Goal: Task Accomplishment & Management: Manage account settings

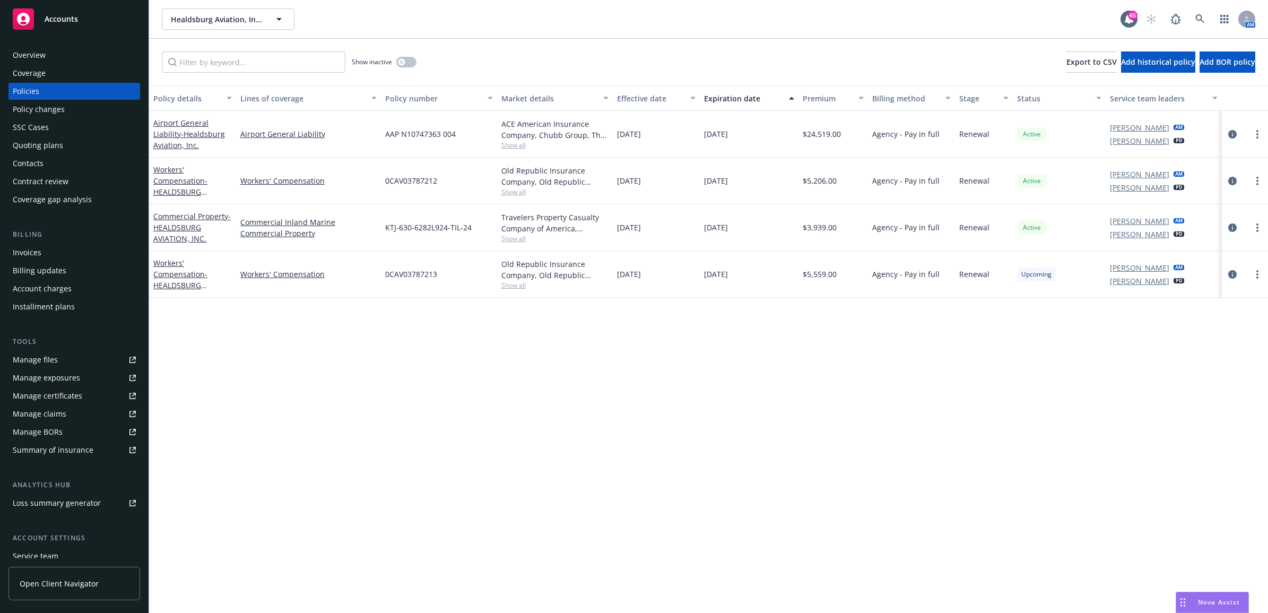
click at [191, 40] on div "Show inactive Export to CSV Add historical policy Add BOR policy" at bounding box center [708, 62] width 1118 height 47
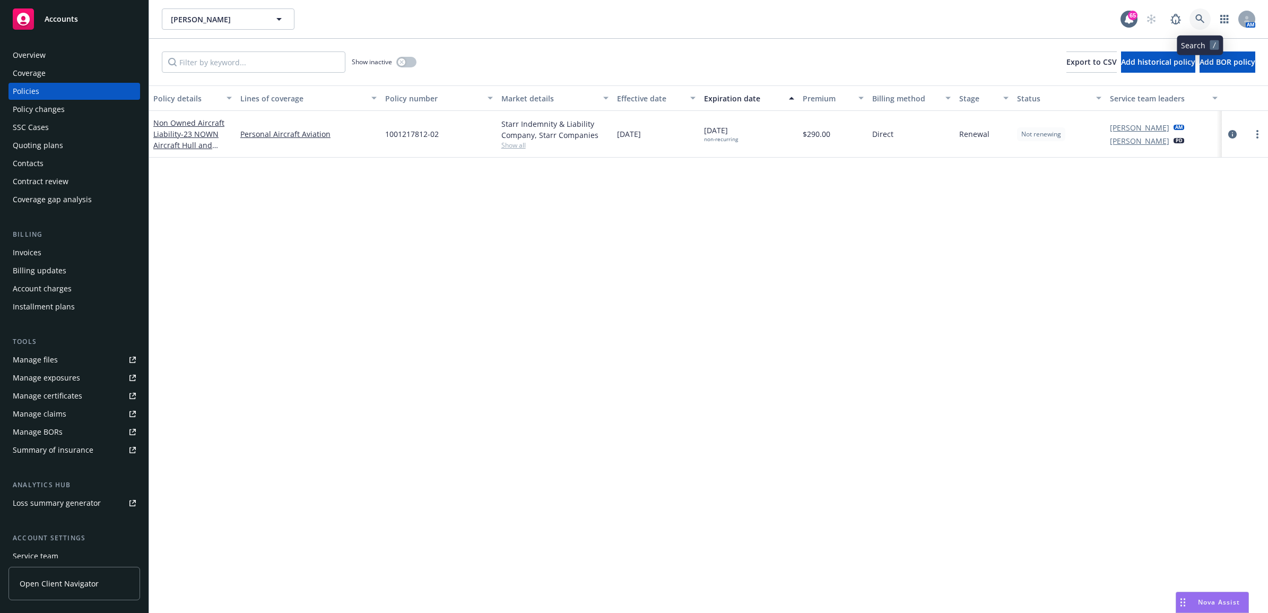
click at [1193, 16] on link at bounding box center [1199, 18] width 21 height 21
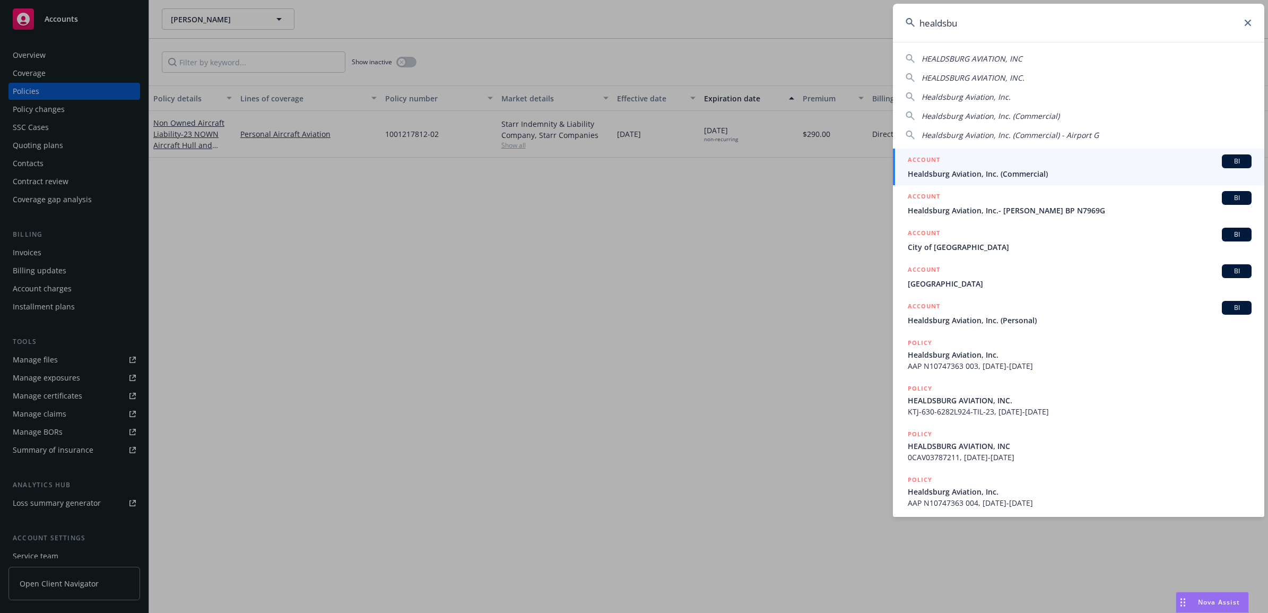
type input "healdsbu"
click at [966, 167] on div "ACCOUNT BI" at bounding box center [1079, 161] width 344 height 14
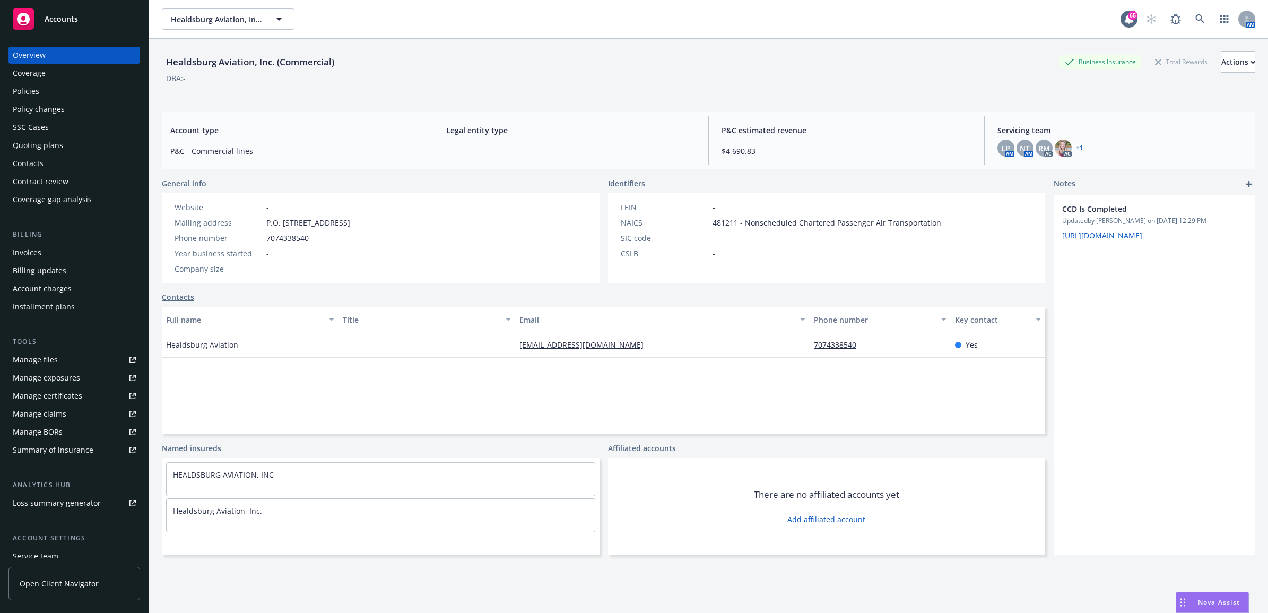
click at [33, 86] on div "Policies" at bounding box center [26, 91] width 27 height 17
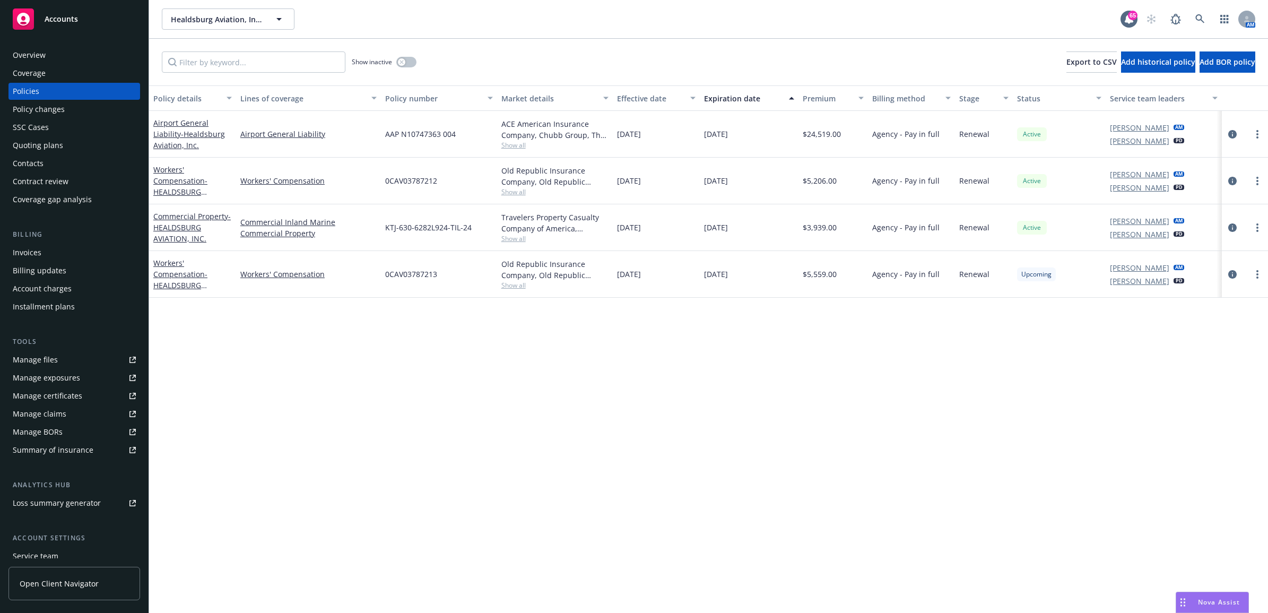
click at [30, 351] on div "Manage files" at bounding box center [35, 359] width 45 height 17
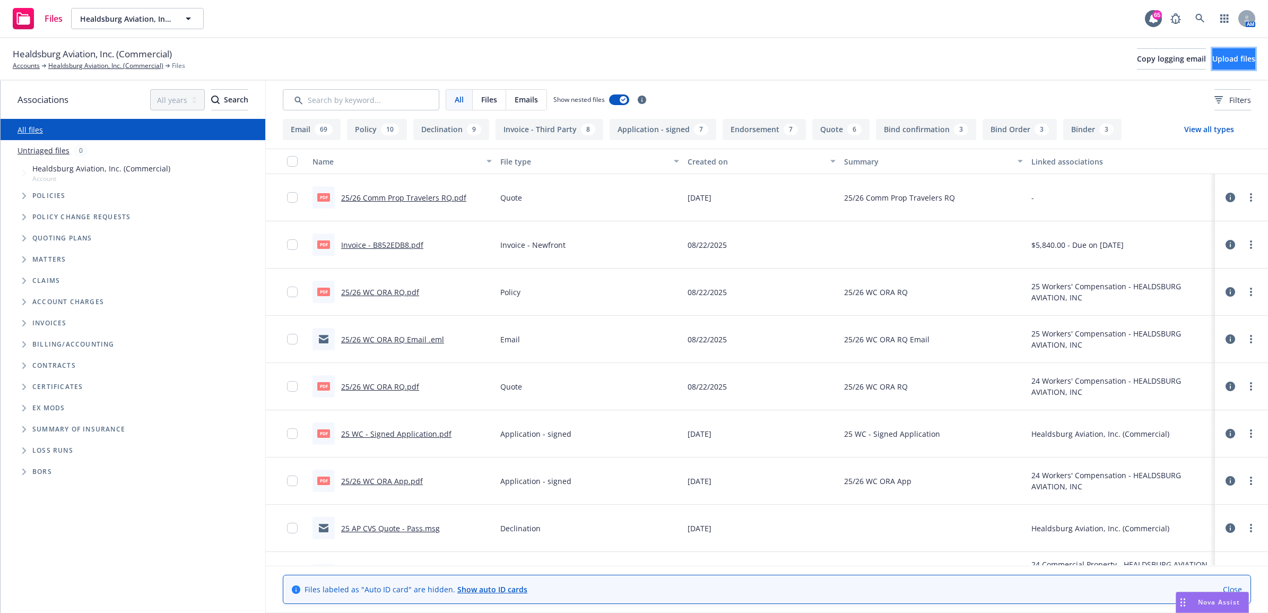
click at [1212, 57] on span "Upload files" at bounding box center [1233, 59] width 43 height 10
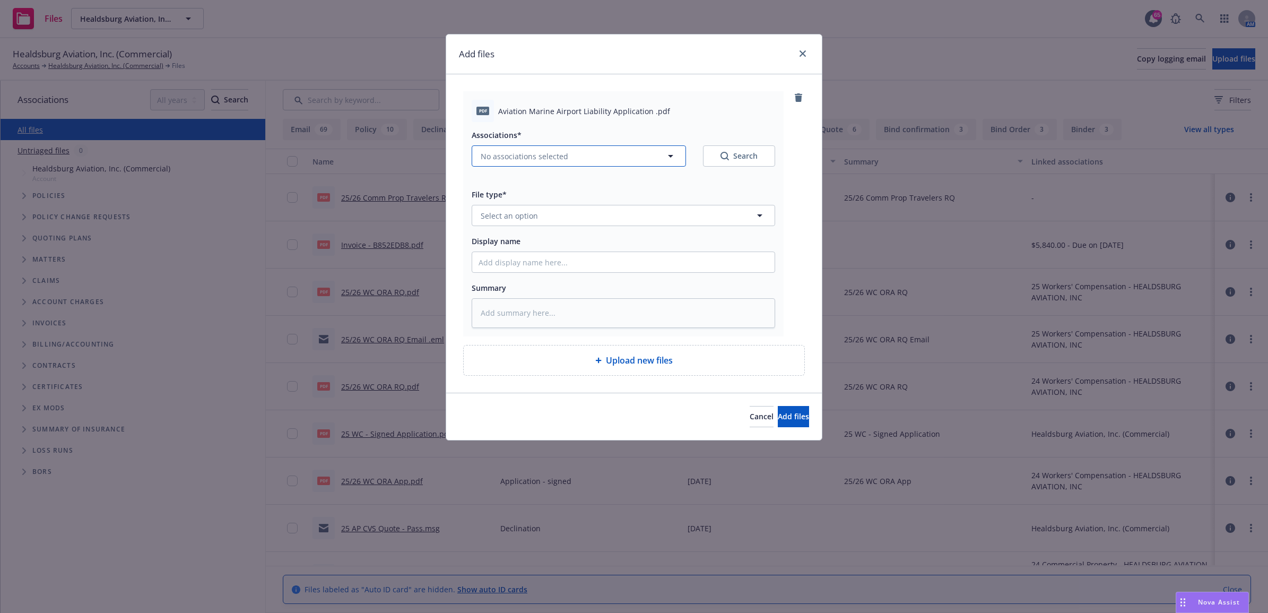
click at [564, 162] on button "No associations selected" at bounding box center [578, 155] width 214 height 21
type textarea "x"
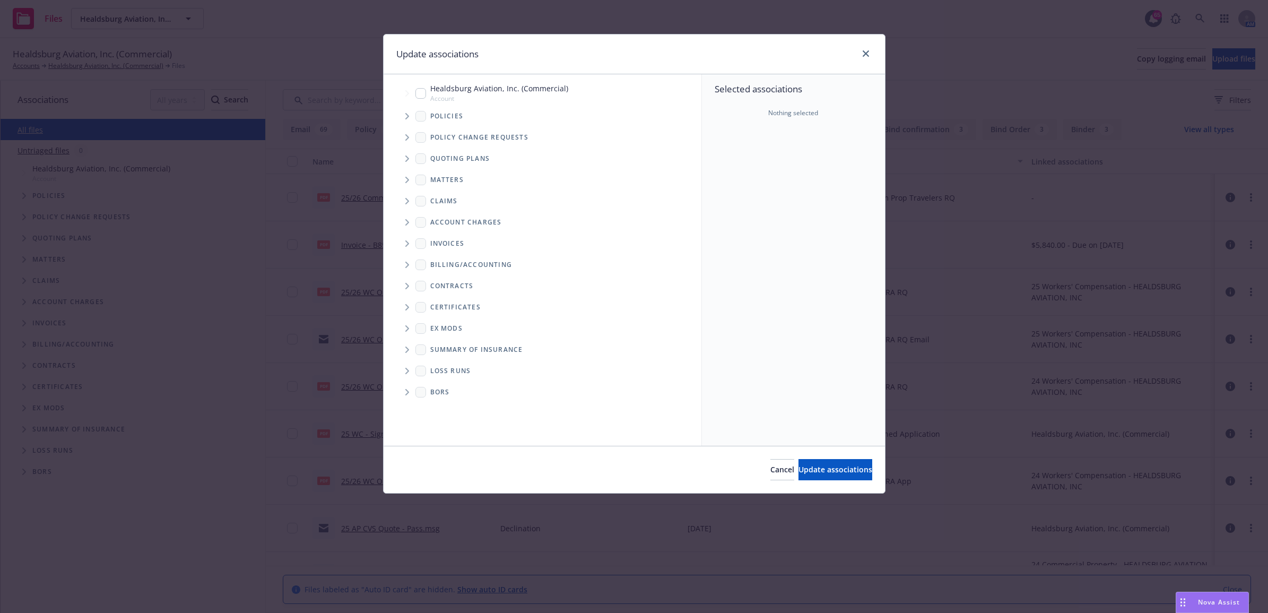
click at [413, 98] on span "Tree Example" at bounding box center [406, 93] width 17 height 17
checkbox input "true"
click at [827, 468] on span "Update associations" at bounding box center [835, 469] width 74 height 10
type textarea "x"
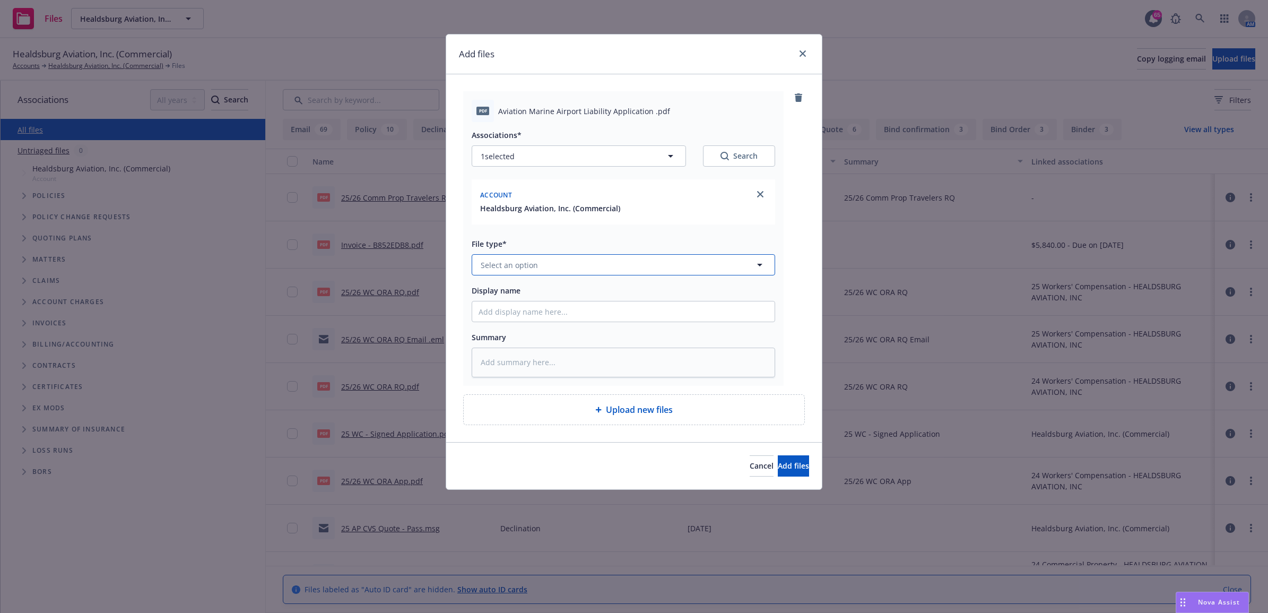
click at [580, 263] on button "Select an option" at bounding box center [622, 264] width 303 height 21
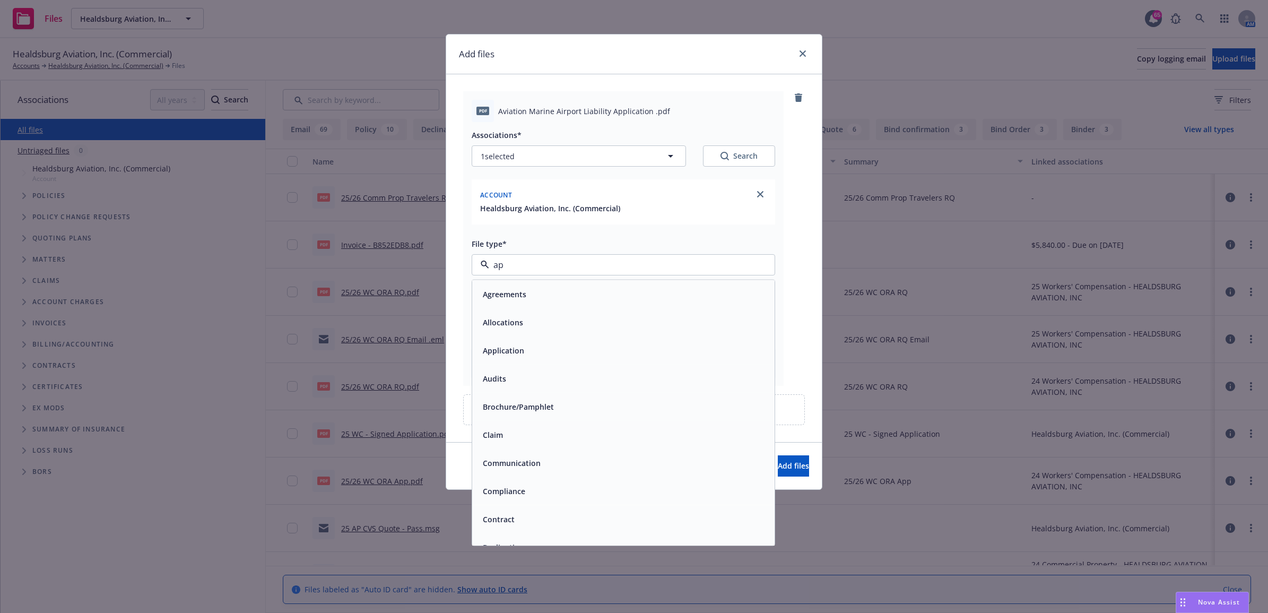
type input "app"
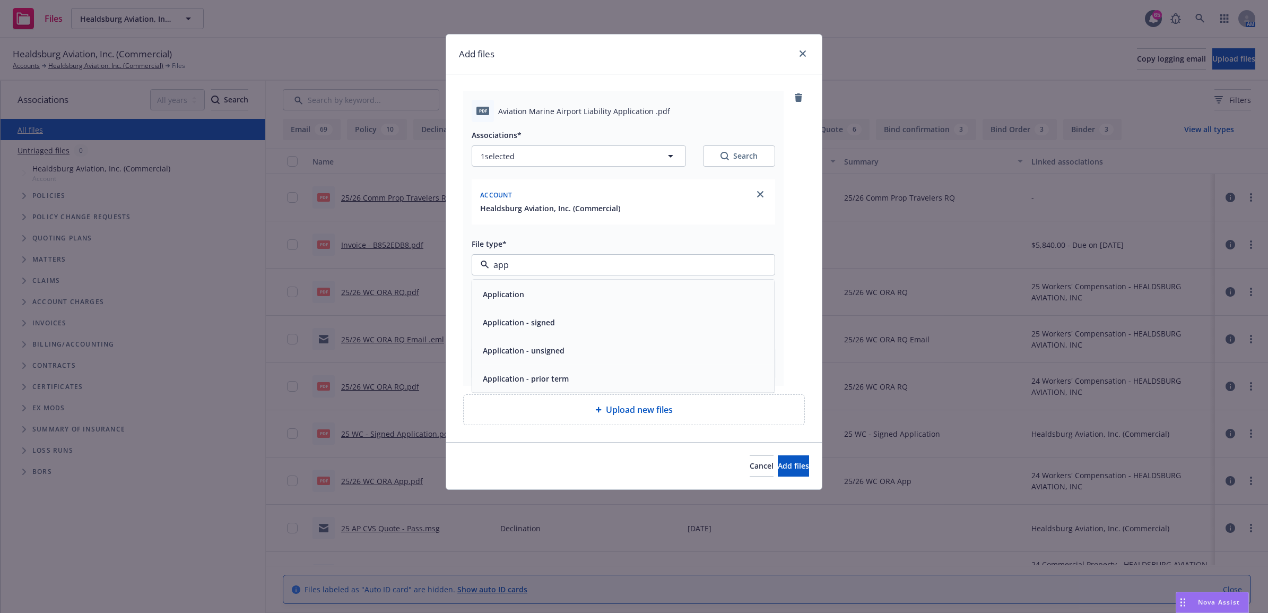
click at [587, 313] on div "Application - signed" at bounding box center [623, 322] width 302 height 28
click at [522, 308] on input "Display name" at bounding box center [623, 311] width 302 height 20
type textarea "x"
type input "2"
type textarea "x"
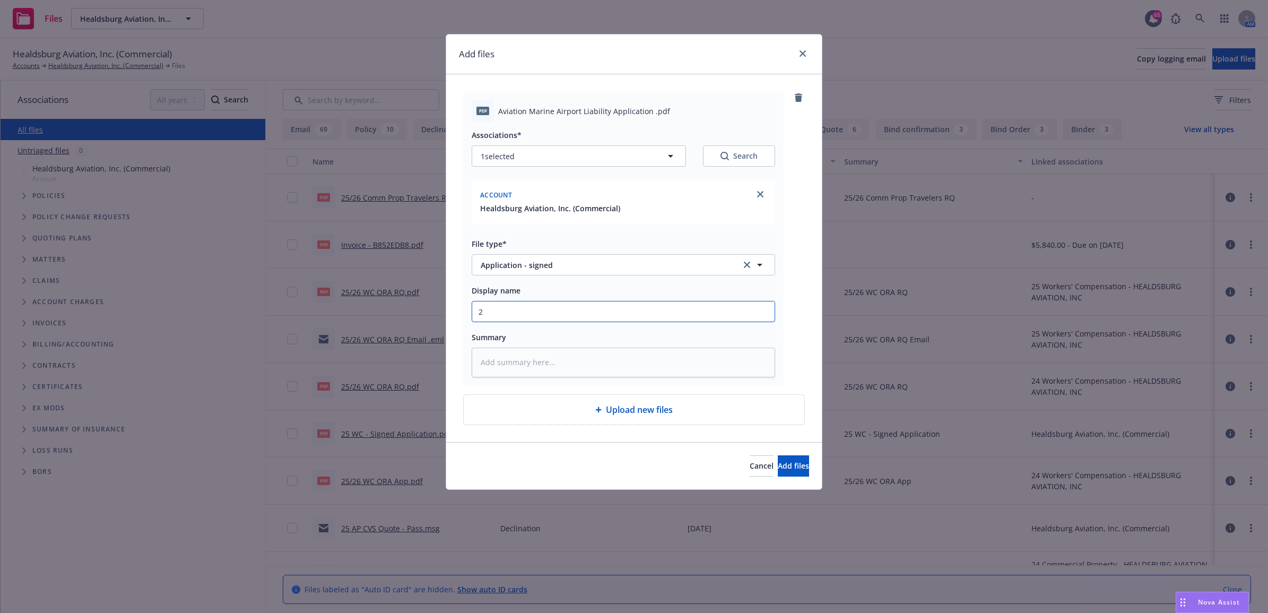
type input "25"
type textarea "x"
type input "25"
type textarea "x"
type input "25 A"
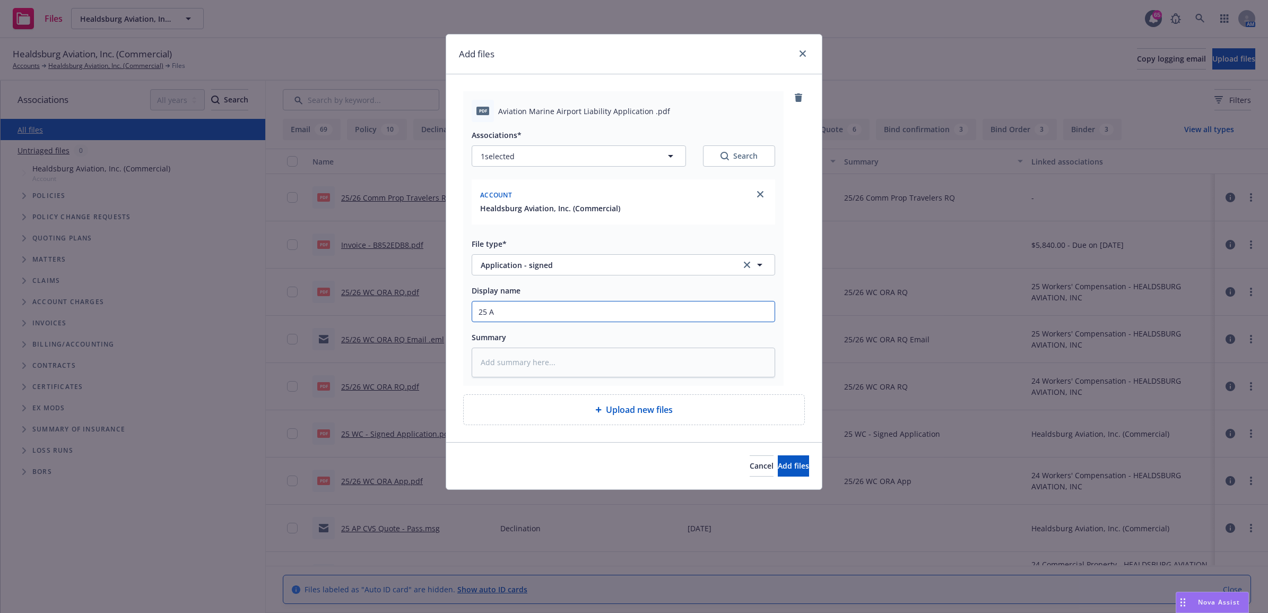
type textarea "x"
type input "25 AP"
type textarea "x"
type input "25 AP"
type textarea "x"
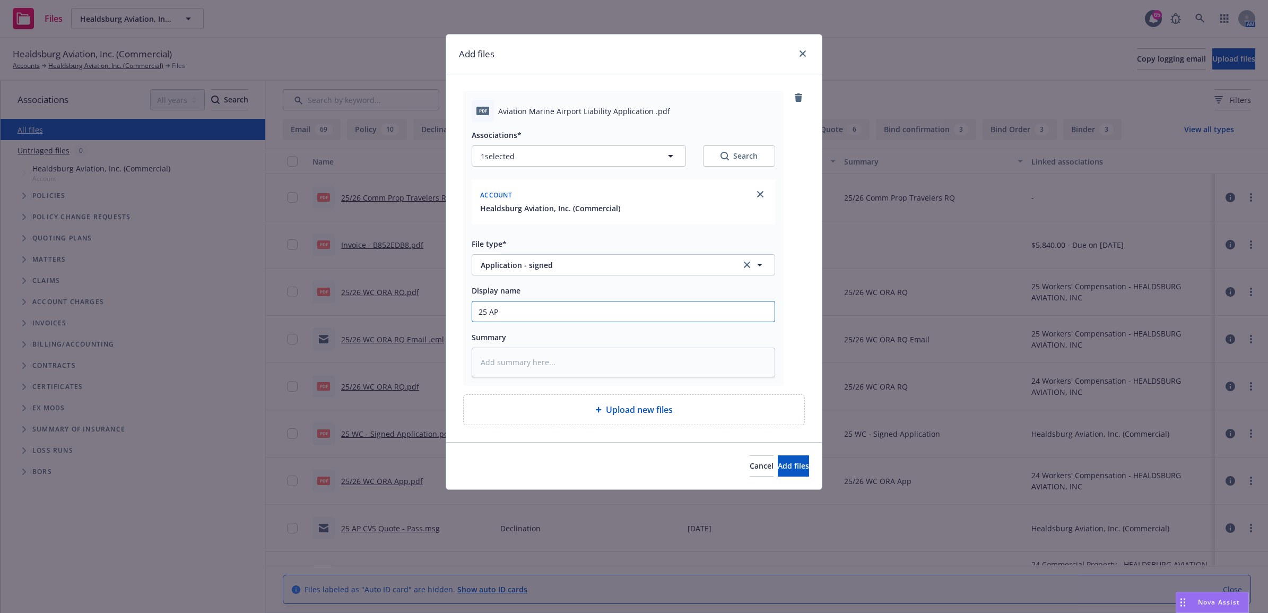
type input "25 AP"
type textarea "x"
type input "25 AP"
type textarea "x"
type input "25 AP -"
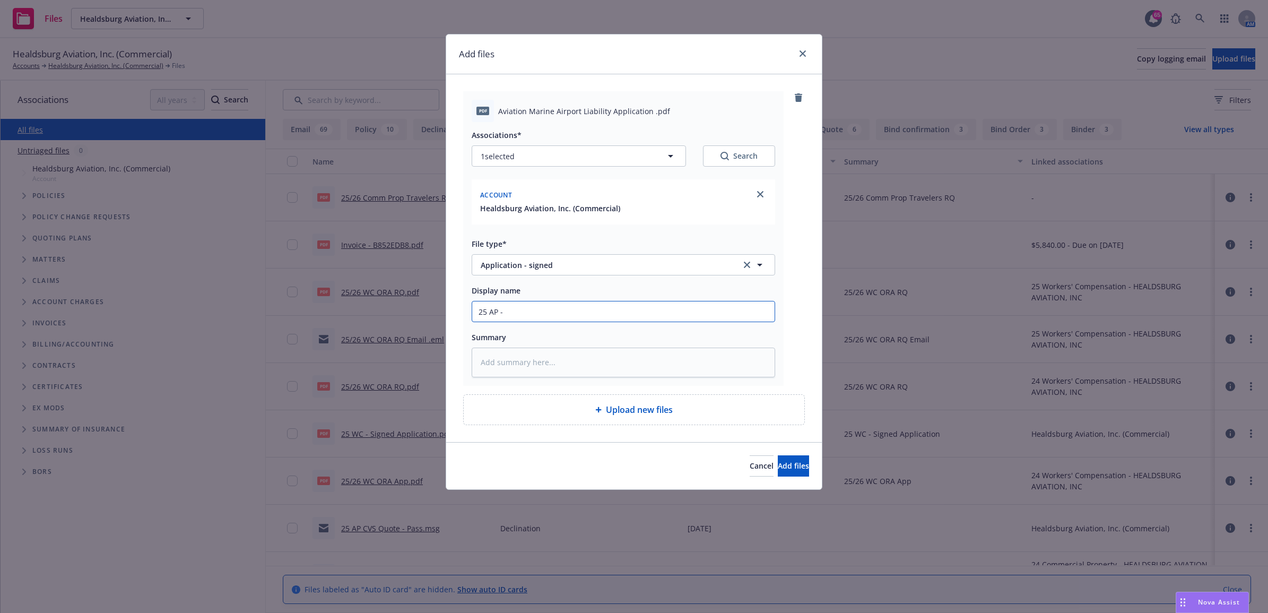
type textarea "x"
type input "25 AP -"
type textarea "x"
type input "25 AP - S"
type textarea "x"
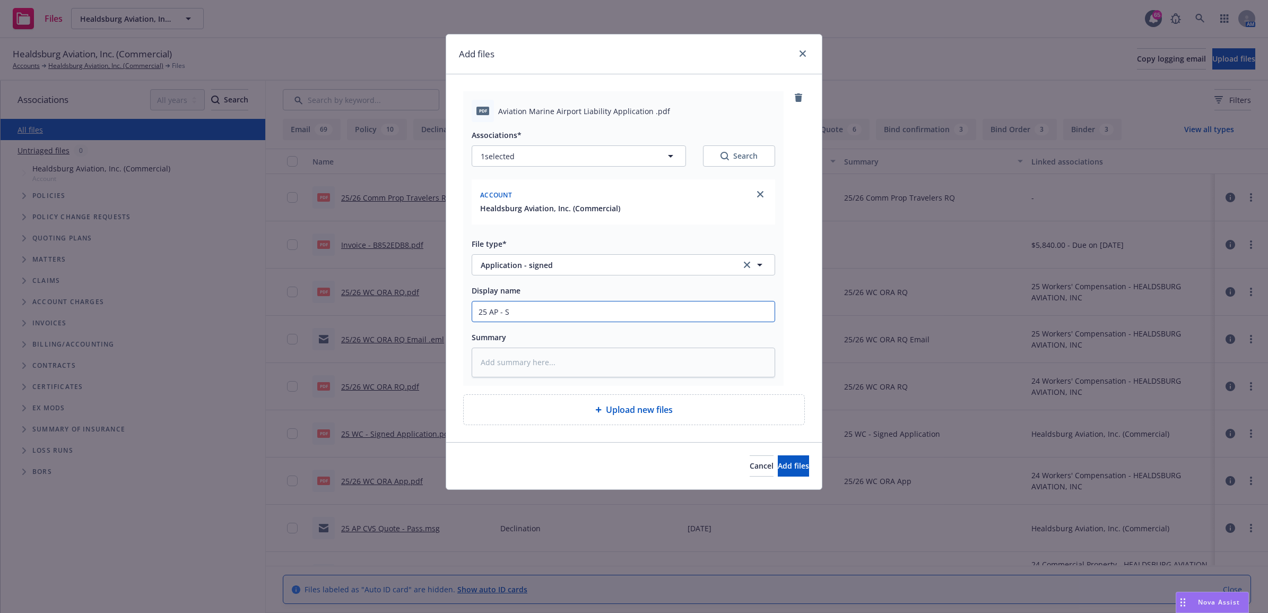
type input "25 AP - Si"
type textarea "x"
type input "25 AP - Sig"
type textarea "x"
type input "25 AP - Sign"
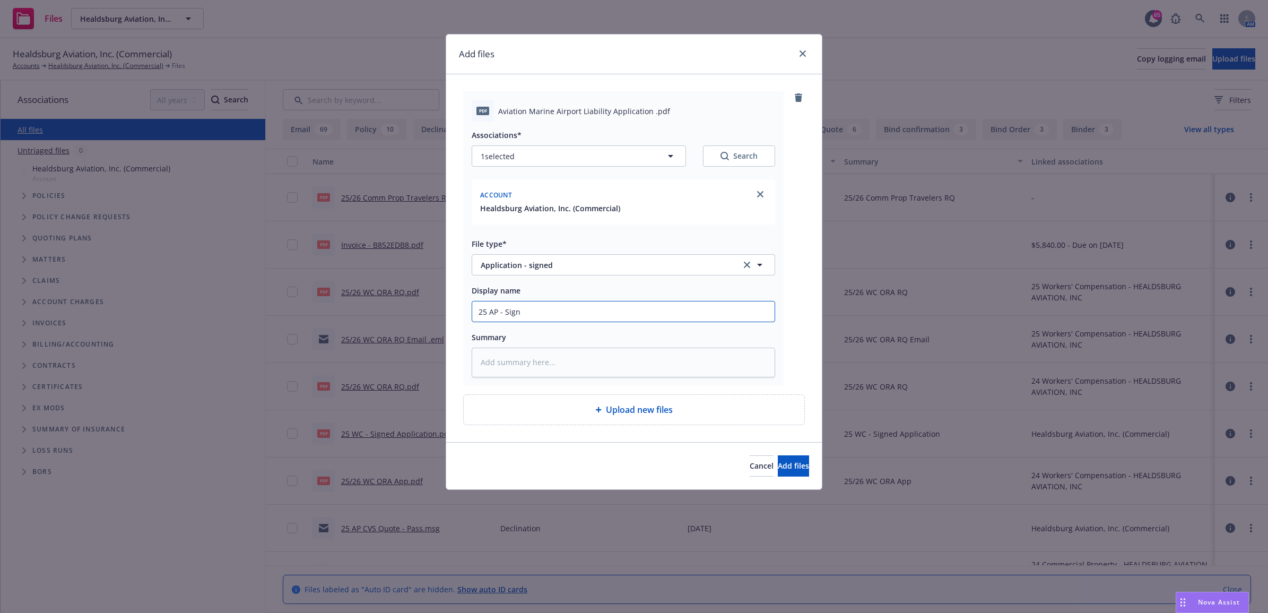
type textarea "x"
type input "25 AP - Signe"
type textarea "x"
type input "25 AP - Signed"
type textarea "x"
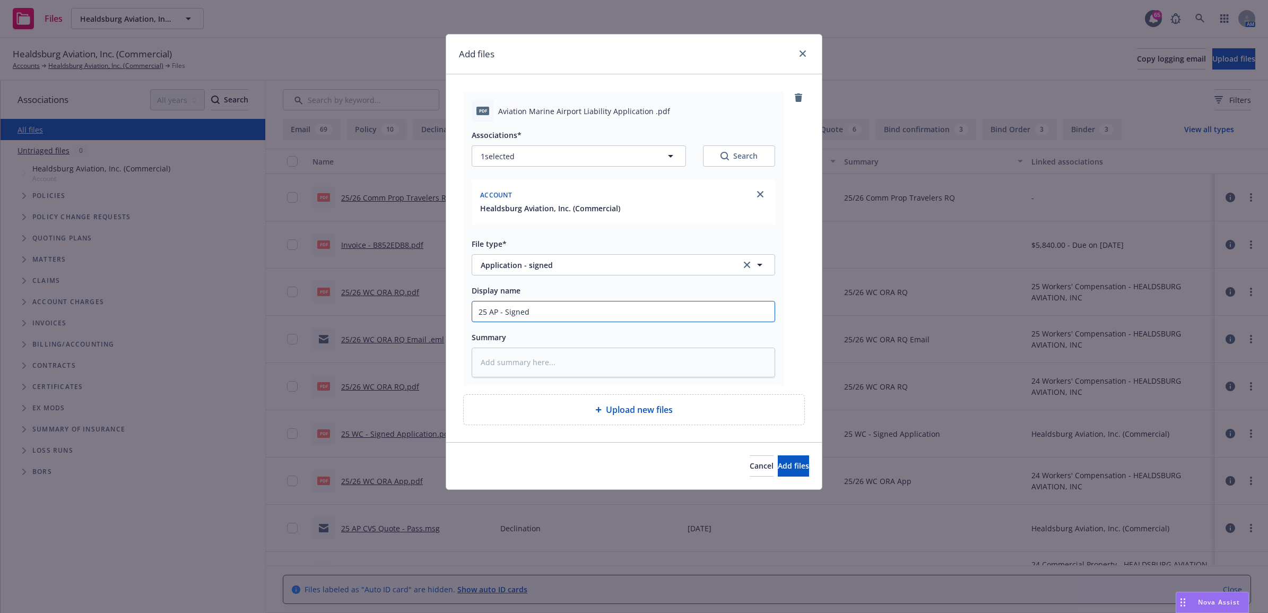
type input "25 AP - Signed"
type textarea "x"
type input "25 AP - Signed Ap"
type textarea "x"
type input "25 AP - Signed App"
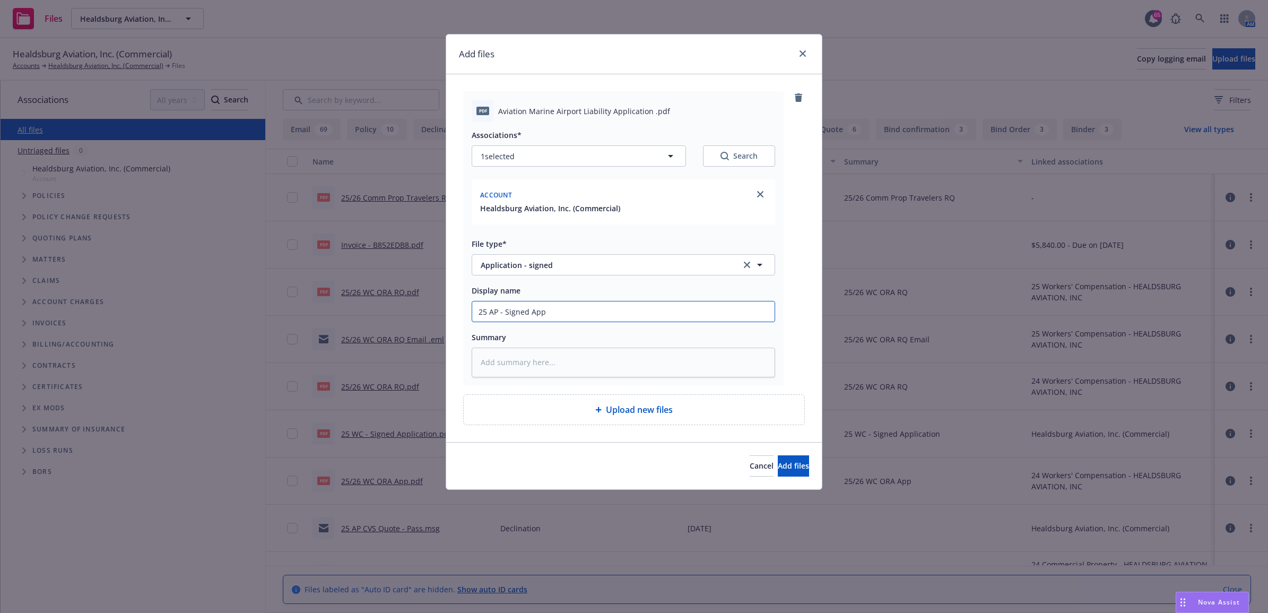
type textarea "x"
type input "25 AP - Signed Appl"
type textarea "x"
type input "25 AP - Signed Appli"
type textarea "x"
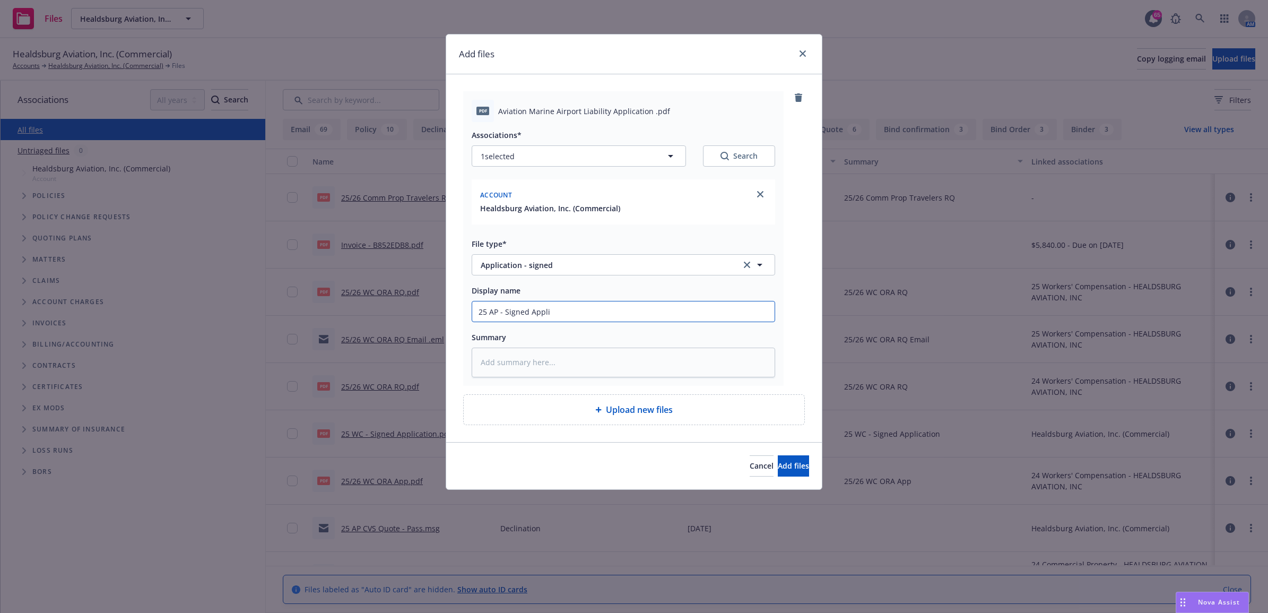
type input "25 AP - Signed Applic"
type textarea "x"
type input "25 AP - Signed Applica"
type textarea "x"
type input "25 AP - Signed Applicati"
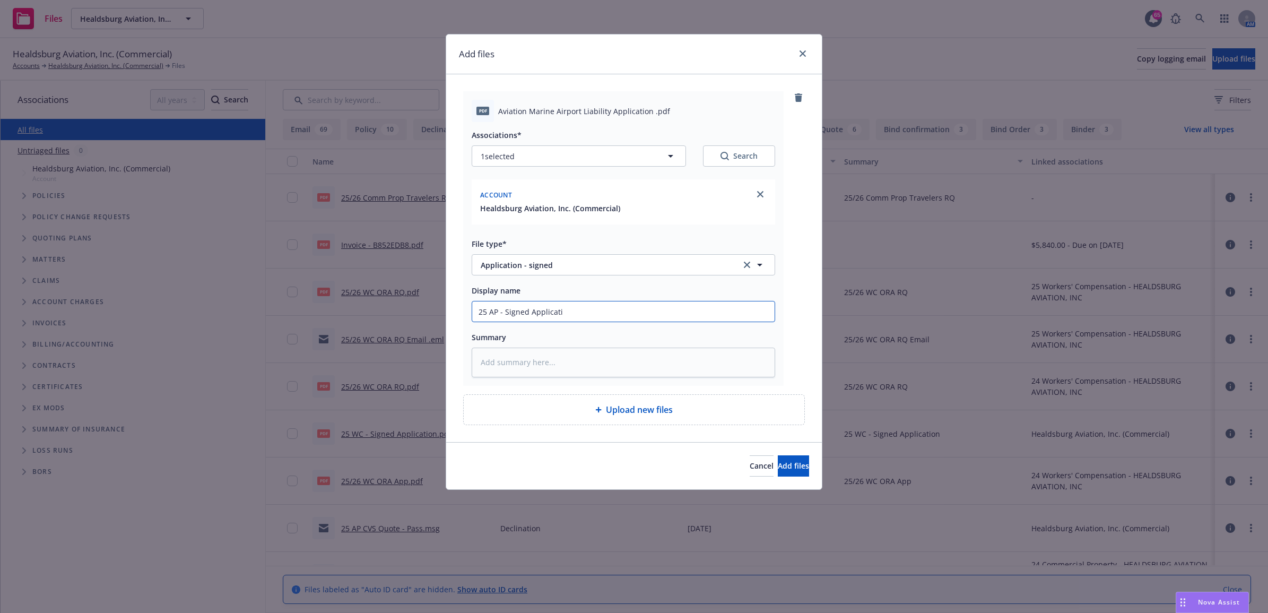
type textarea "x"
type input "25 AP - Signed Applicatio"
type textarea "x"
drag, startPoint x: 563, startPoint y: 310, endPoint x: 465, endPoint y: 310, distance: 97.6
click at [465, 310] on div "pdf Aviation Marine Airport Liability Application .pdf Associations* 1 selected…" at bounding box center [623, 238] width 320 height 294
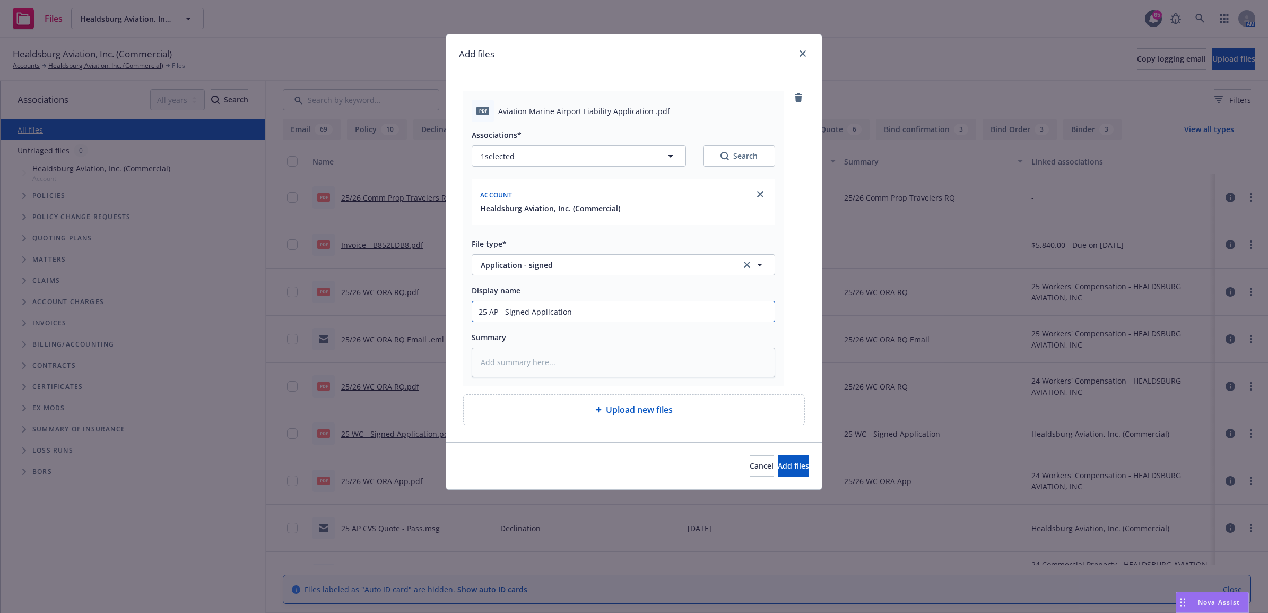
type input "25 AP - Signed Application"
paste textarea "25 AP - Signed Application"
type textarea "x"
type textarea "25 AP - Signed Application"
click at [777, 465] on span "Add files" at bounding box center [792, 465] width 31 height 10
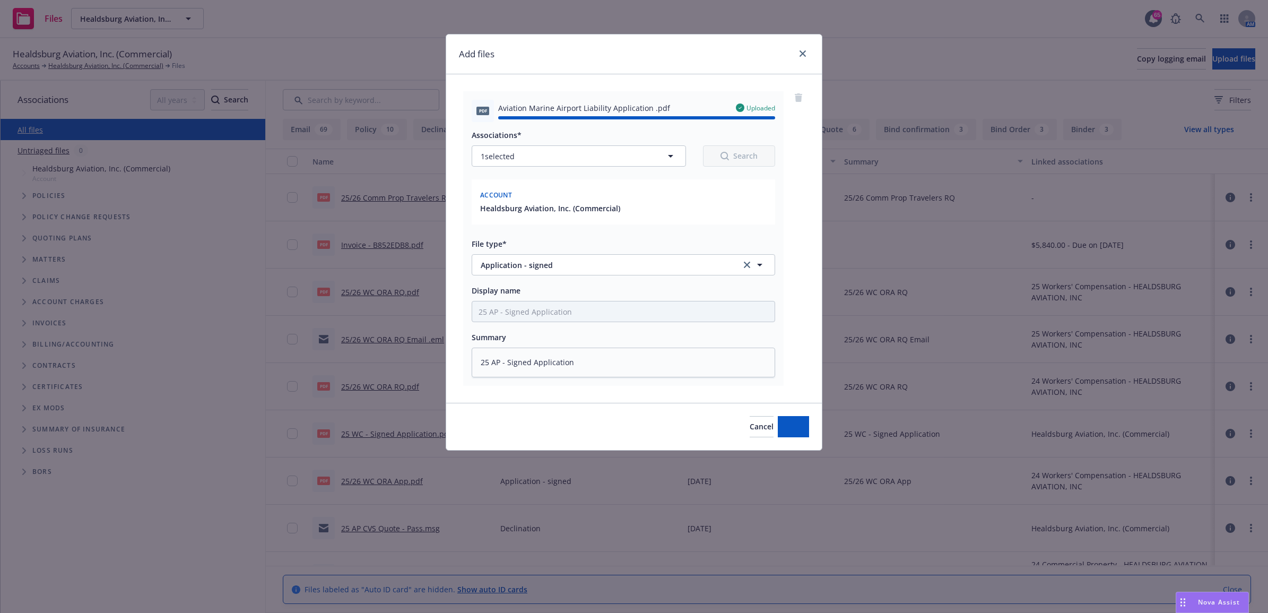
type textarea "x"
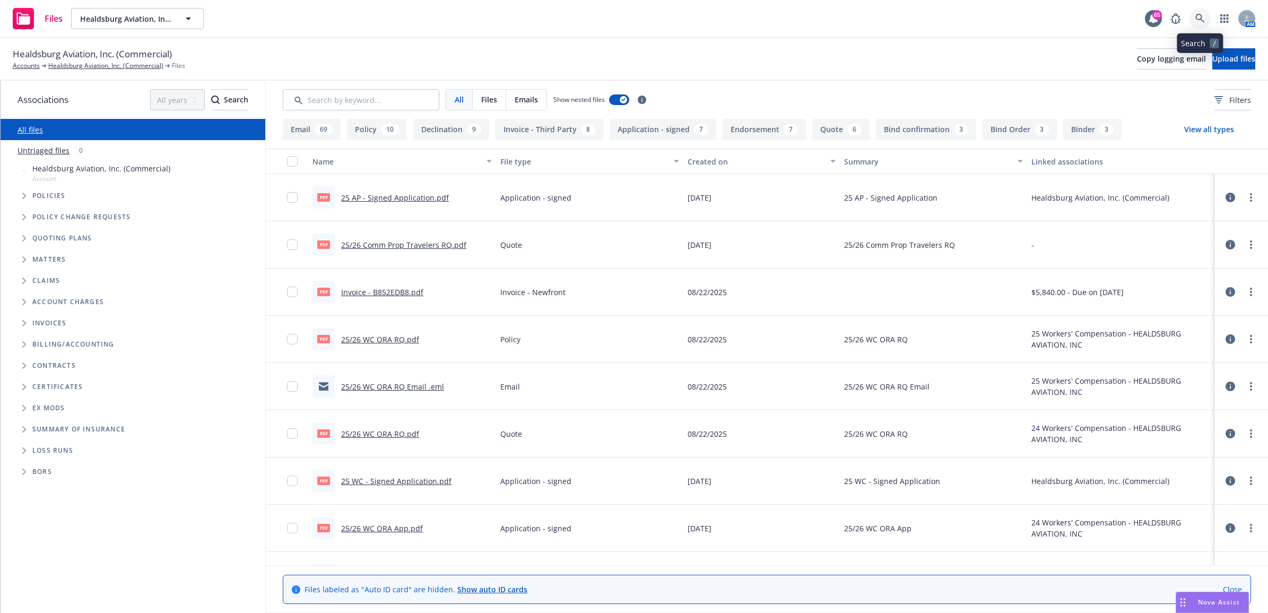
click at [1201, 8] on link at bounding box center [1199, 18] width 21 height 21
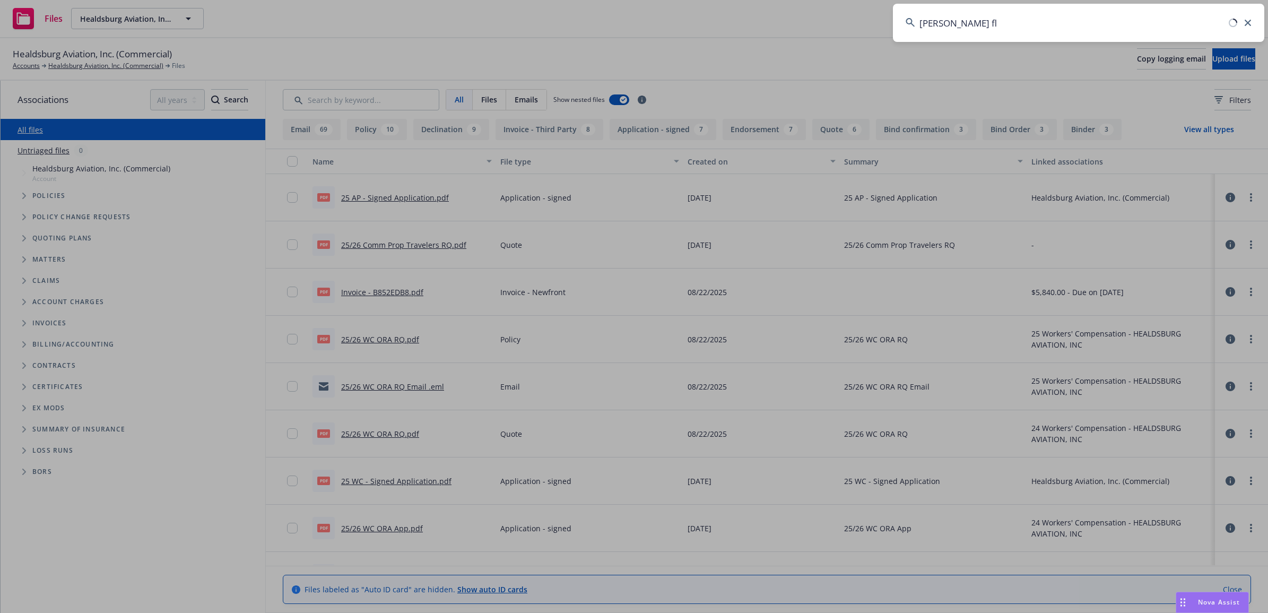
type input "carter fly"
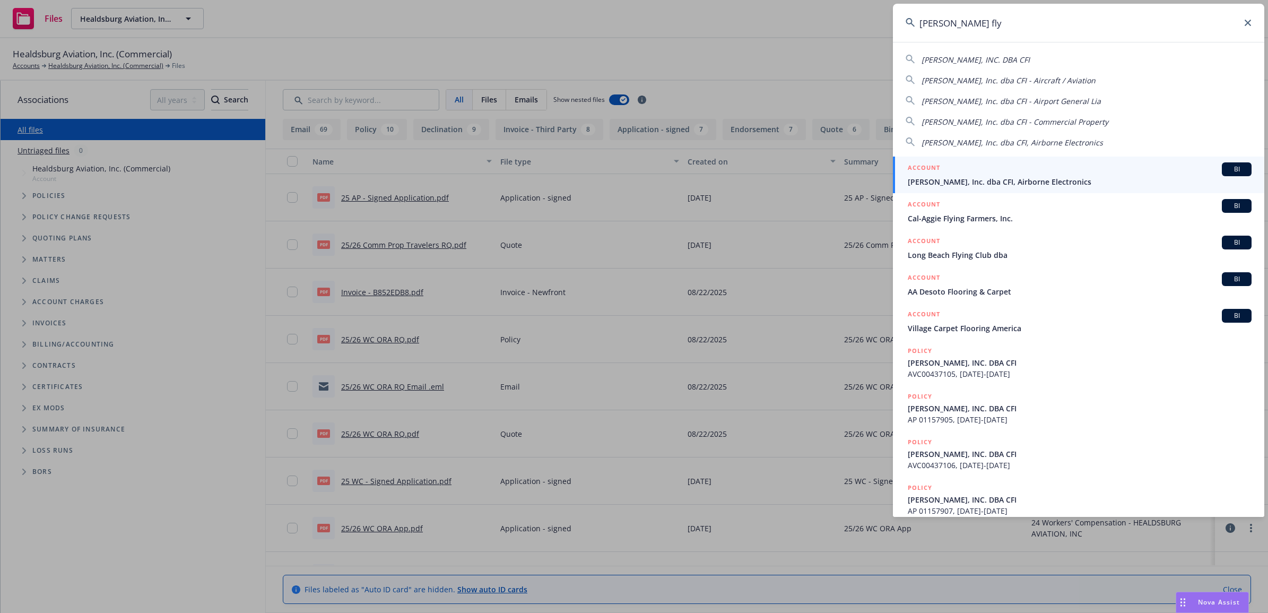
drag, startPoint x: 1037, startPoint y: 172, endPoint x: 1036, endPoint y: 162, distance: 10.1
click at [1037, 172] on div "ACCOUNT BI" at bounding box center [1079, 169] width 344 height 14
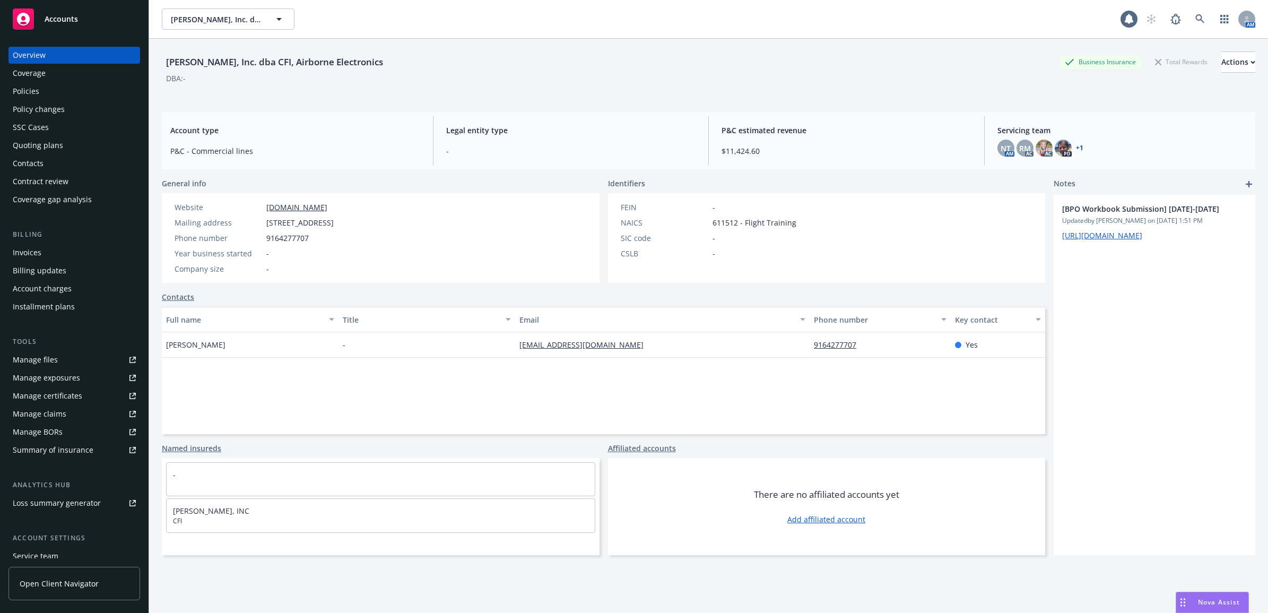
click at [80, 88] on div "Policies" at bounding box center [74, 91] width 123 height 17
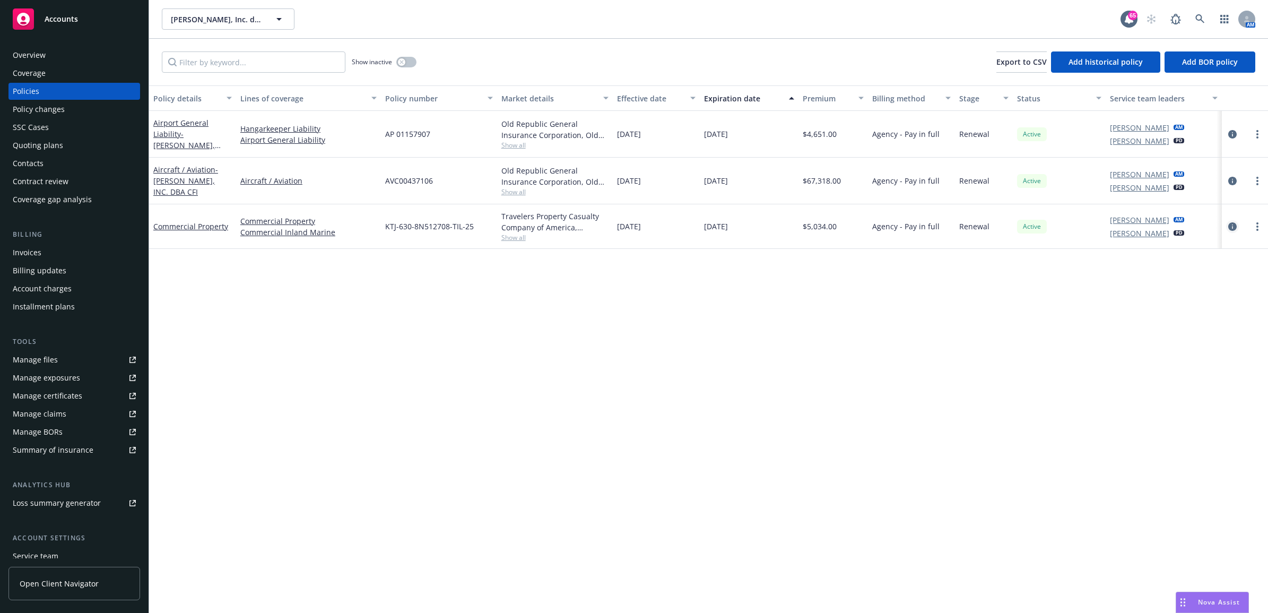
click at [1233, 231] on icon "circleInformation" at bounding box center [1232, 226] width 8 height 8
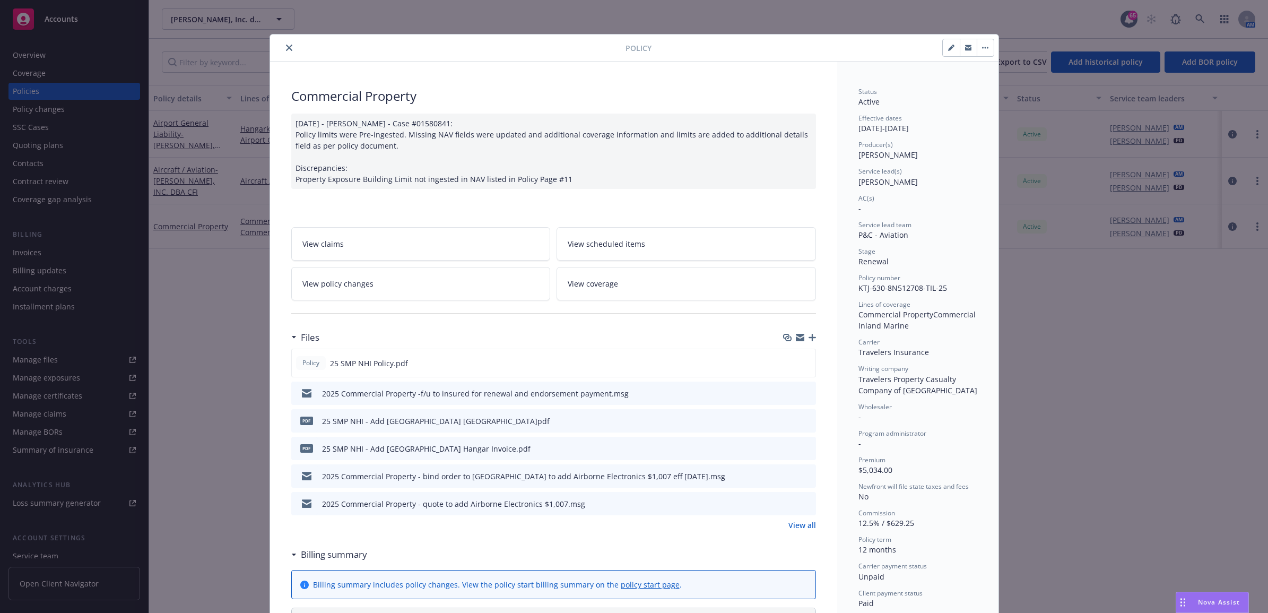
click at [948, 49] on icon "button" at bounding box center [950, 48] width 5 height 5
select select "RENEWAL"
select select "12"
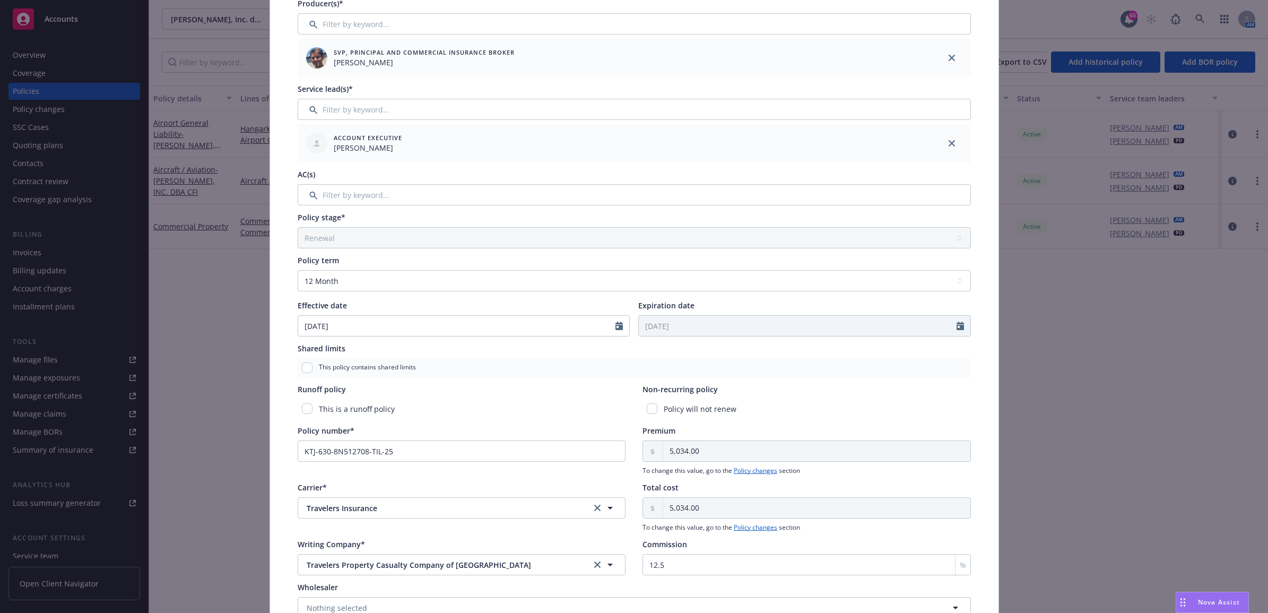
scroll to position [256, 0]
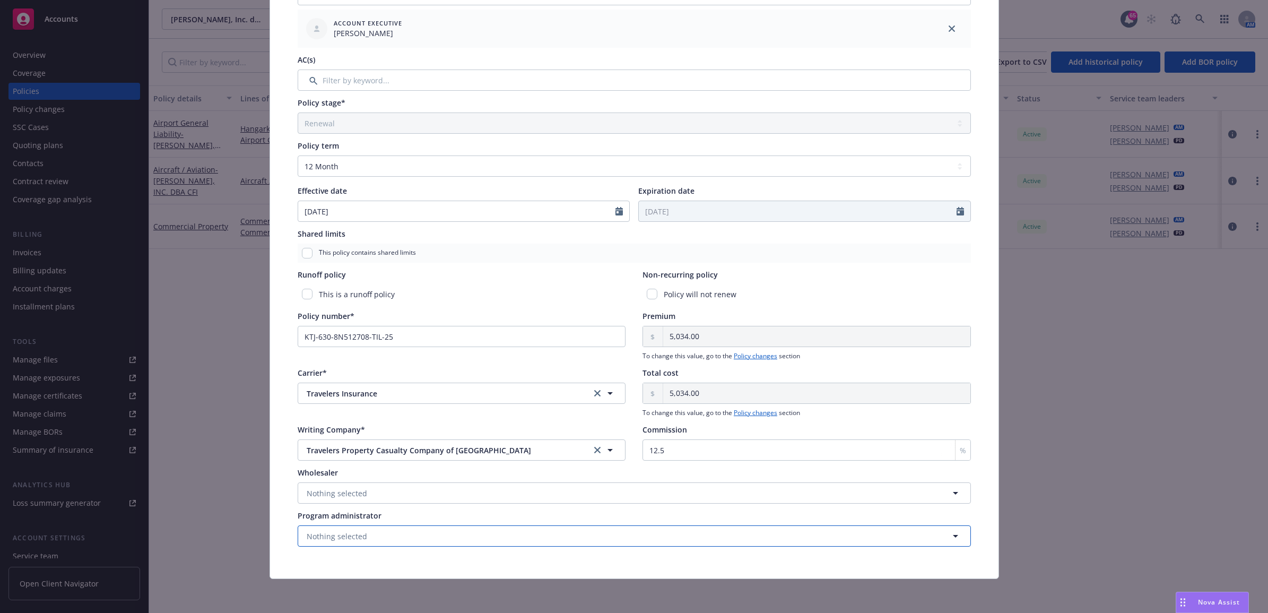
click at [362, 534] on button "Nothing selected" at bounding box center [634, 535] width 673 height 21
type input "national hang"
click at [695, 494] on div "National Hanger Insurance Program Program Administrator" at bounding box center [634, 500] width 658 height 27
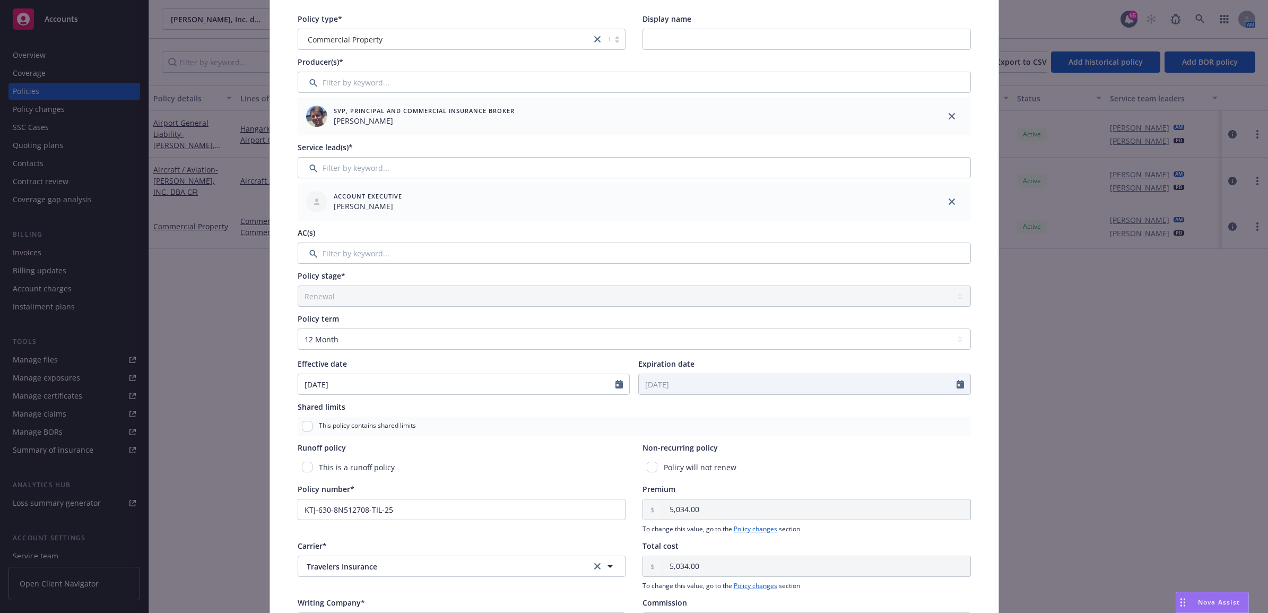
scroll to position [0, 0]
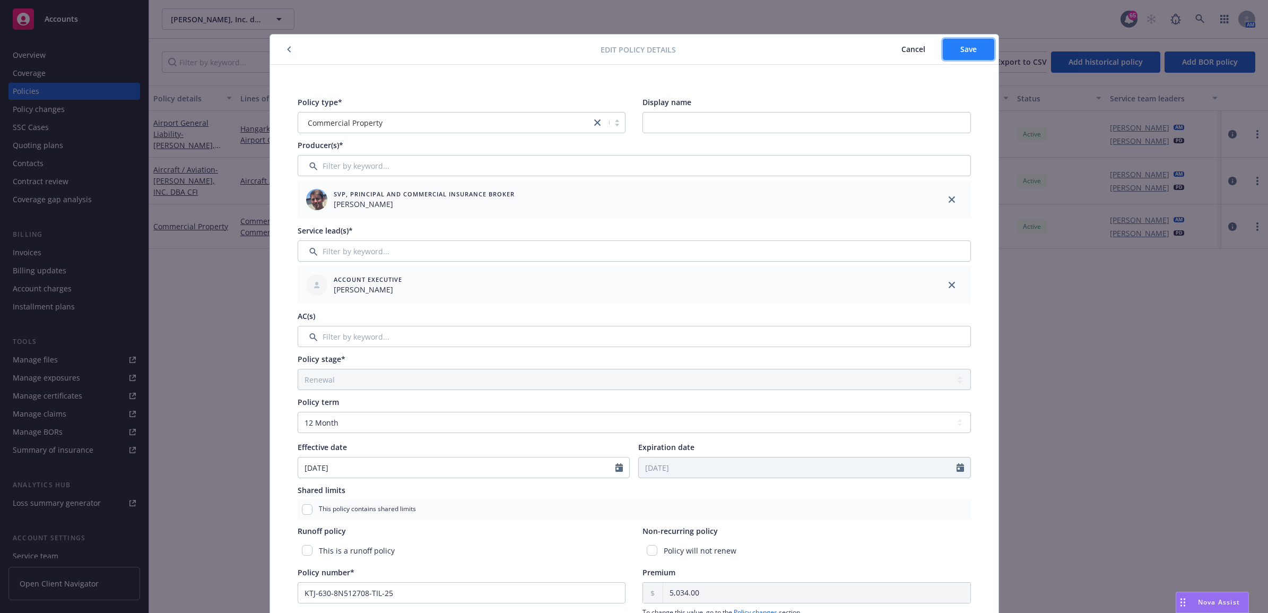
click at [975, 46] on button "Save" at bounding box center [967, 49] width 51 height 21
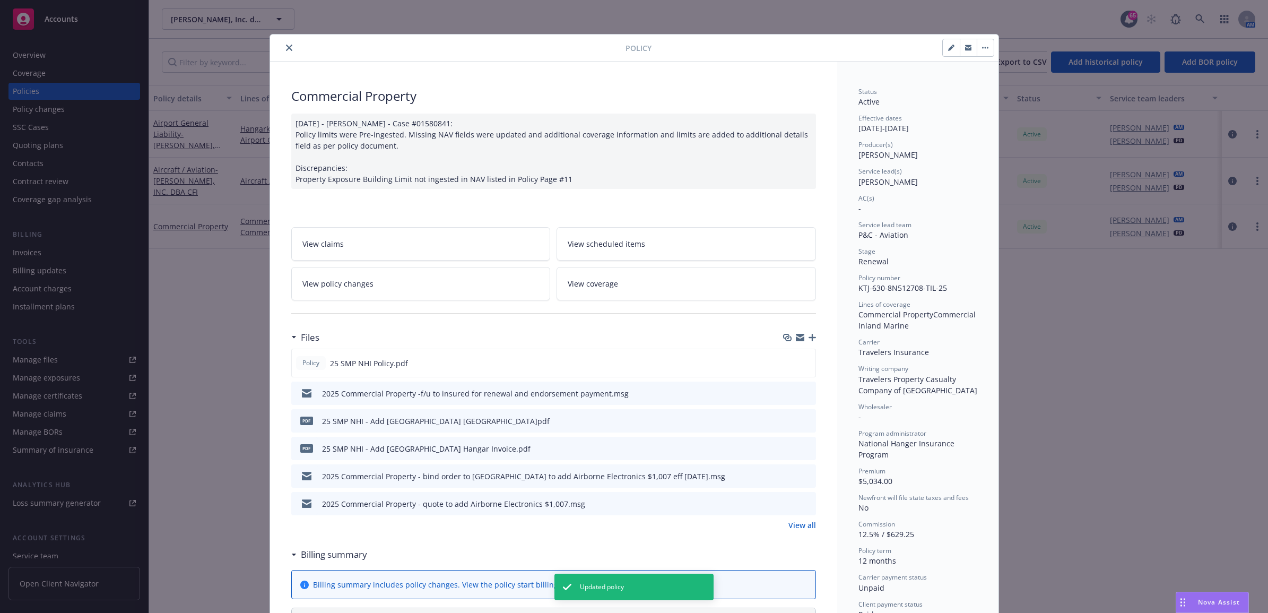
click at [283, 49] on button "close" at bounding box center [289, 47] width 13 height 13
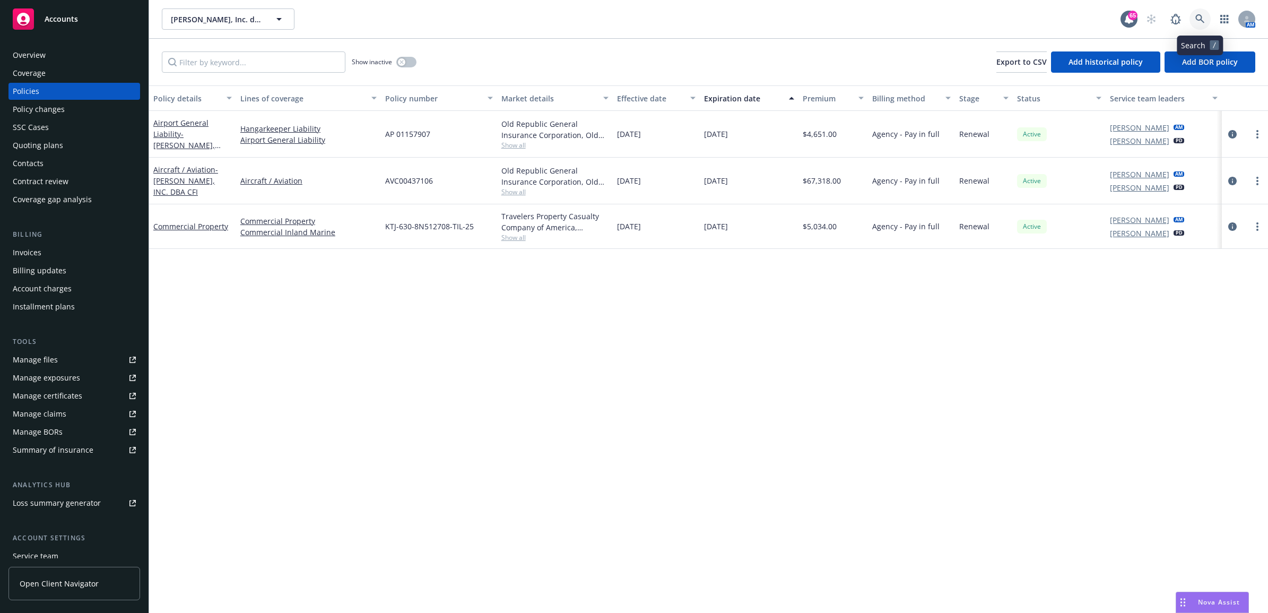
click at [1202, 13] on link at bounding box center [1199, 18] width 21 height 21
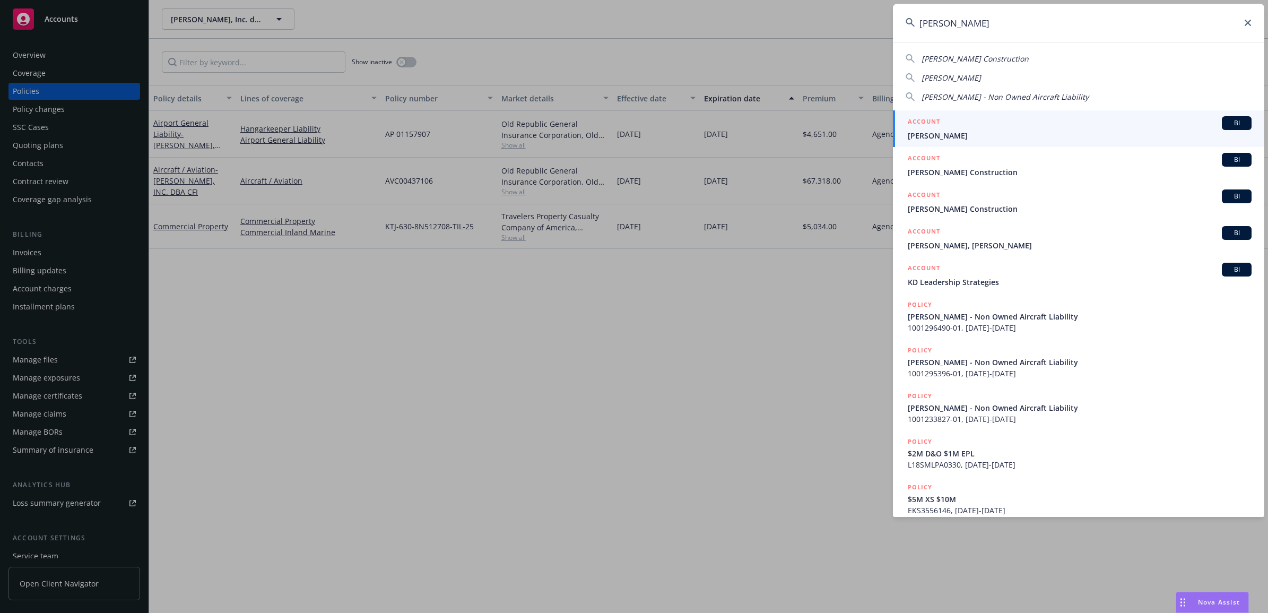
type input "[PERSON_NAME]"
click at [966, 129] on div "ACCOUNT BI" at bounding box center [1079, 123] width 344 height 14
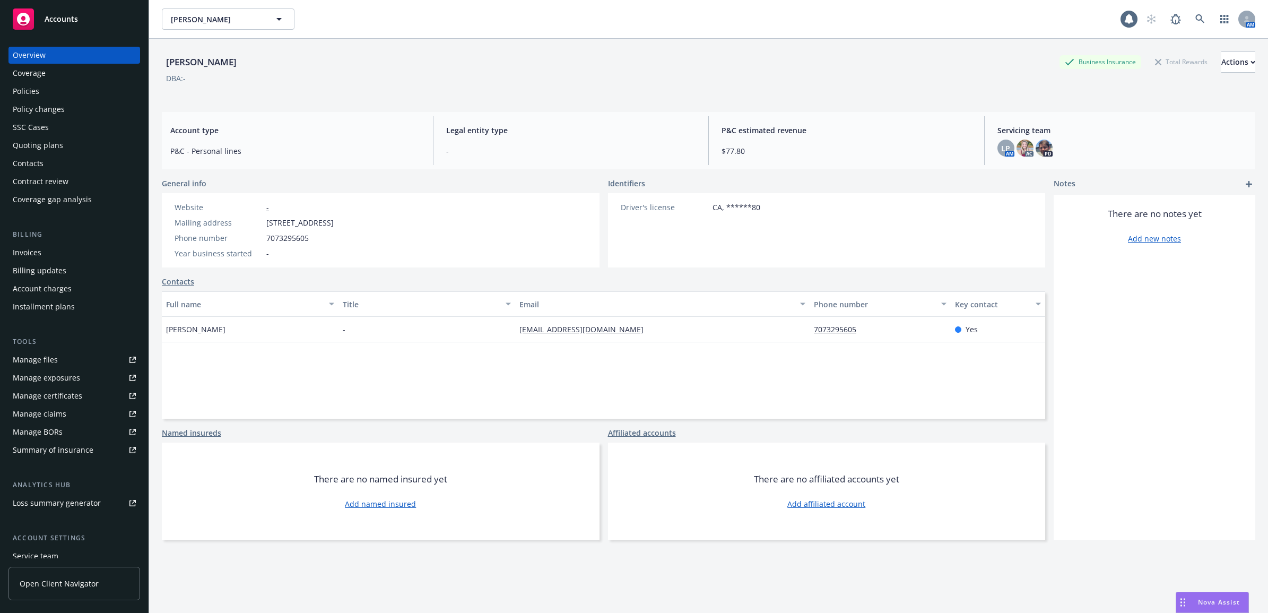
click at [48, 257] on div "Invoices" at bounding box center [74, 252] width 123 height 17
